Goal: Navigation & Orientation: Go to known website

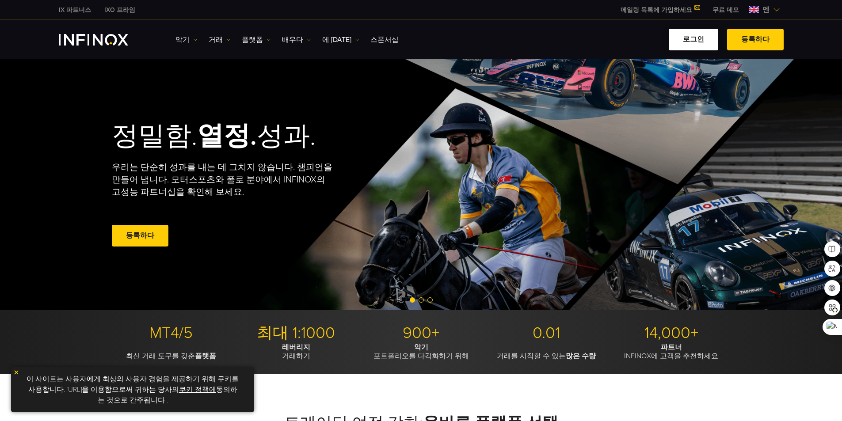
click at [703, 41] on font "로그인" at bounding box center [693, 39] width 21 height 9
click at [703, 43] on font "로그인" at bounding box center [693, 39] width 21 height 9
